Goal: Entertainment & Leisure: Consume media (video, audio)

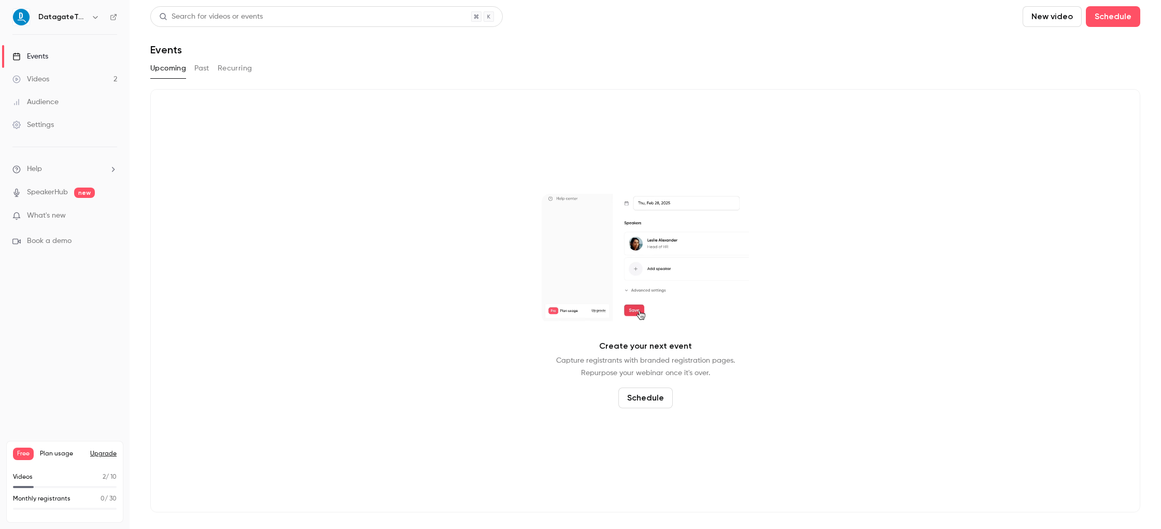
click at [95, 79] on link "Videos 2" at bounding box center [65, 79] width 130 height 23
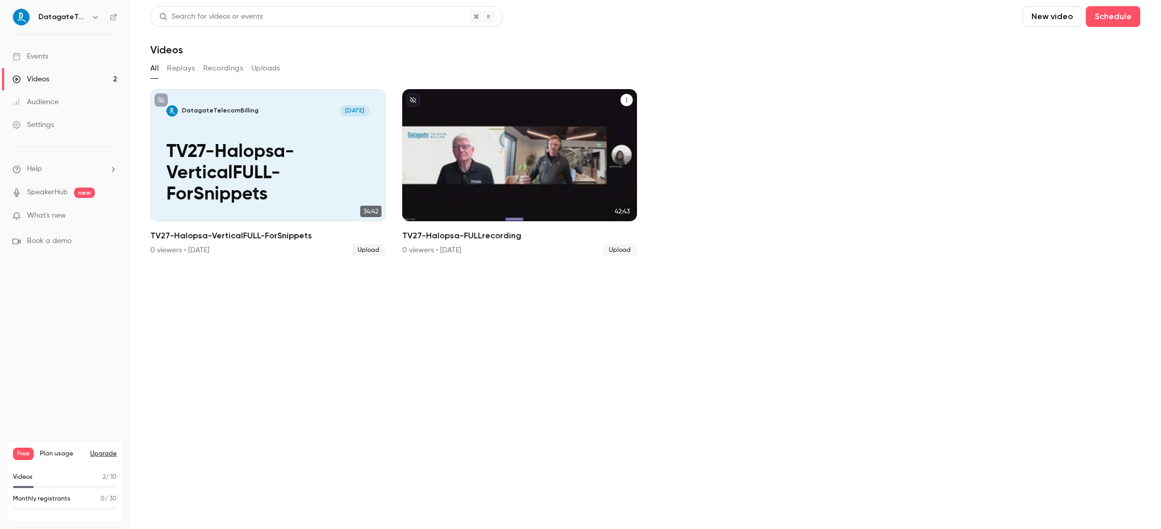
click at [494, 159] on div "DatagateTelecomBilling [DATE] TV27-Halopsa-FULLrecording" at bounding box center [519, 155] width 235 height 132
